Goal: Task Accomplishment & Management: Manage account settings

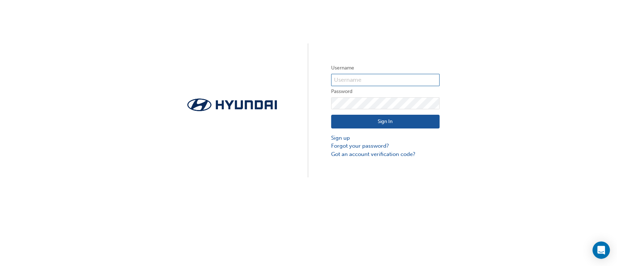
type input "30238"
click at [364, 122] on button "Sign In" at bounding box center [385, 122] width 108 height 14
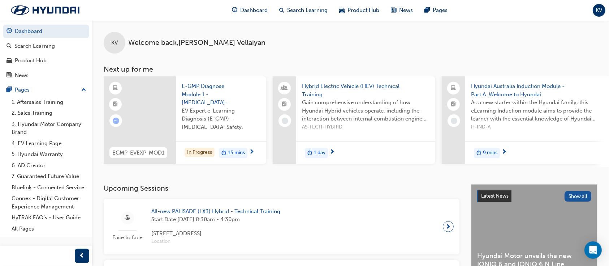
click at [598, 10] on span "KV" at bounding box center [599, 10] width 7 height 8
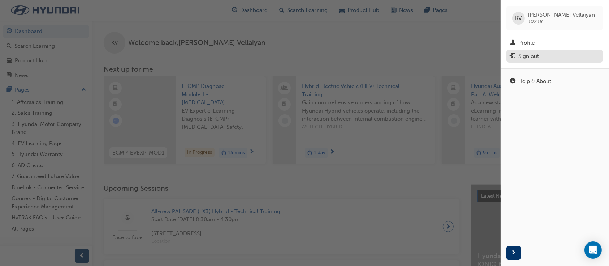
click at [532, 55] on div "Sign out" at bounding box center [528, 56] width 21 height 8
